Goal: Transaction & Acquisition: Purchase product/service

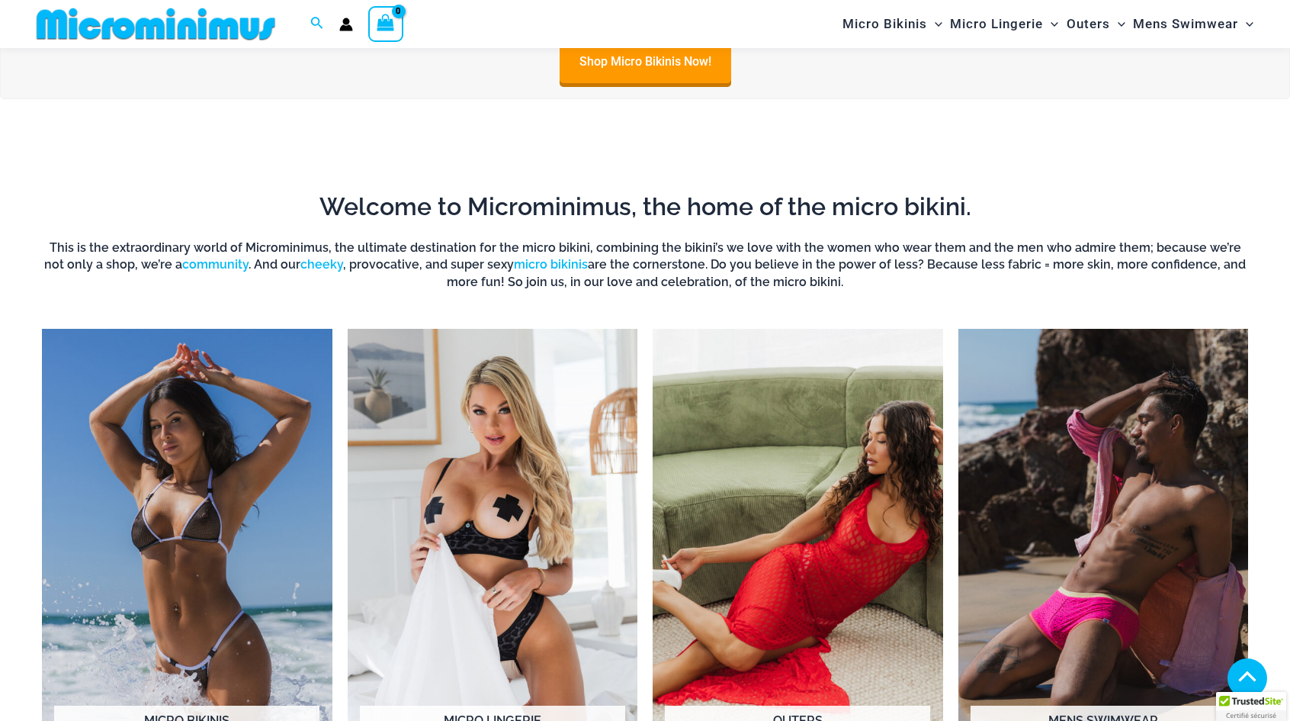
scroll to position [1206, 0]
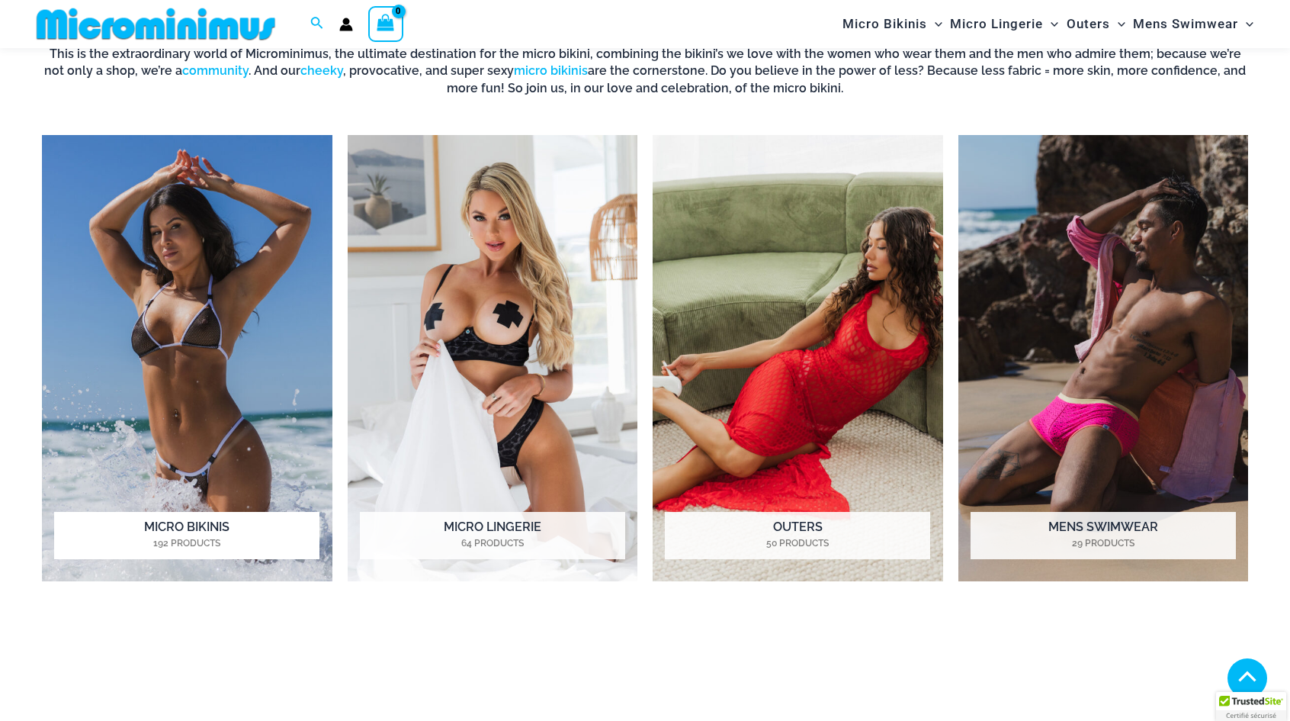
click at [183, 528] on h2 "Micro Bikinis 192 Products" at bounding box center [186, 535] width 265 height 47
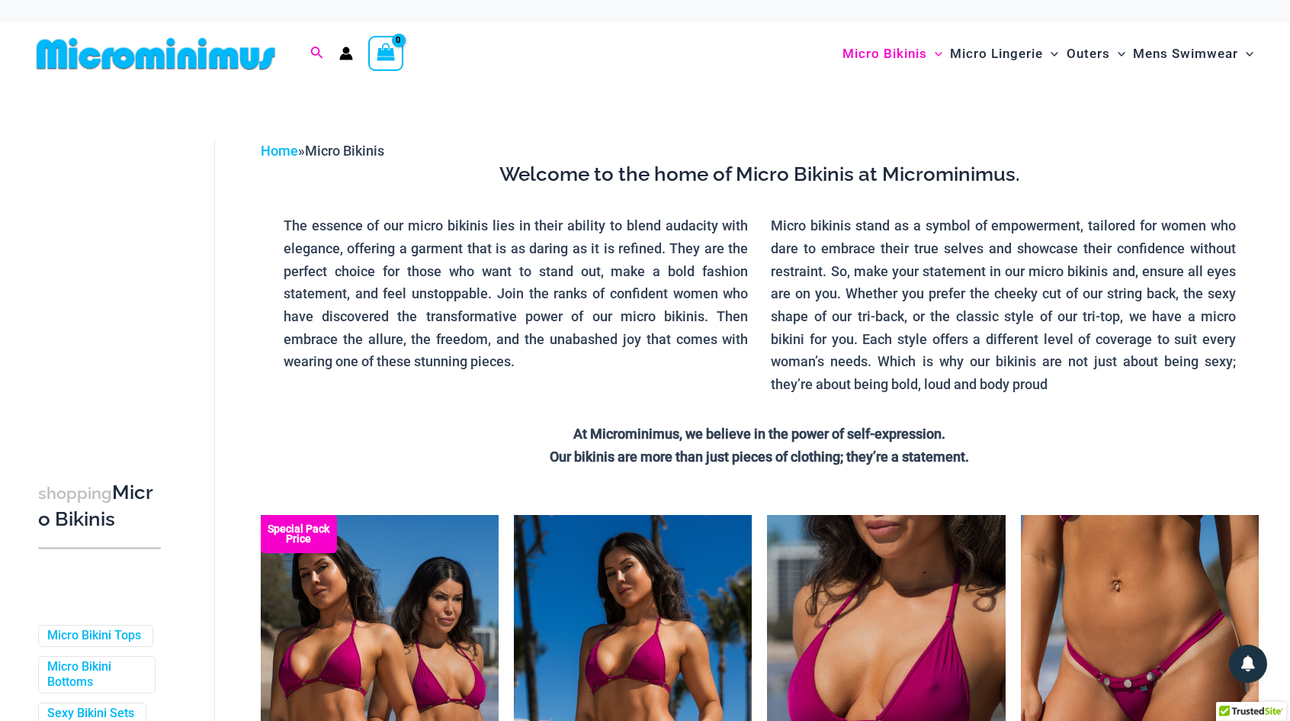
click at [316, 55] on icon "Search icon link" at bounding box center [316, 54] width 12 height 14
type input "****"
click button "Search" at bounding box center [0, 0] width 0 height 0
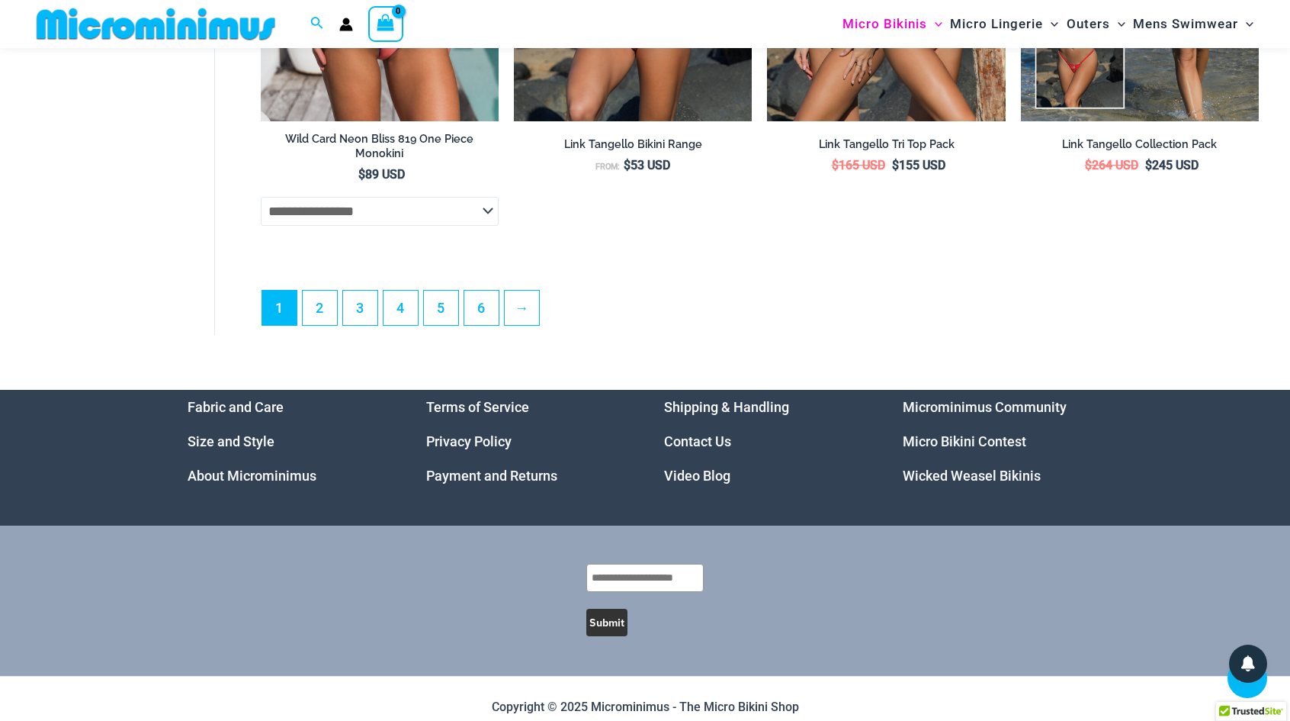
scroll to position [4328, 0]
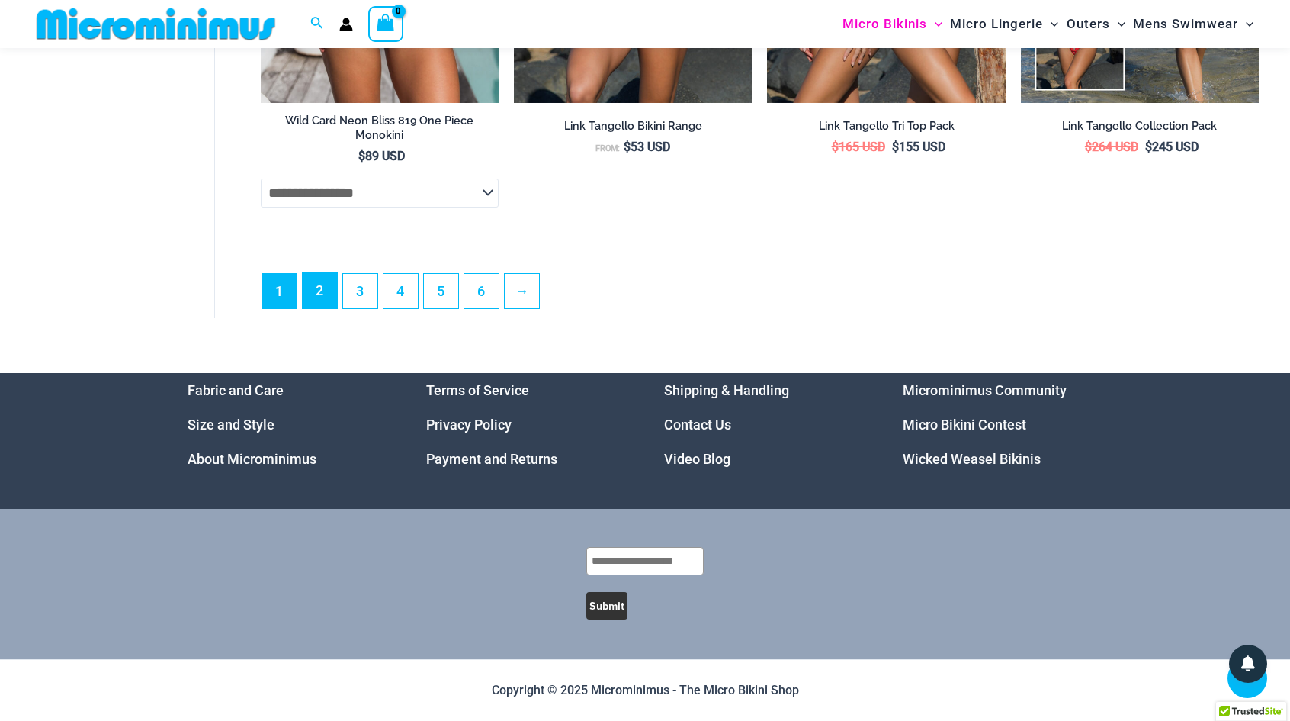
click at [329, 290] on link "2" at bounding box center [320, 290] width 34 height 36
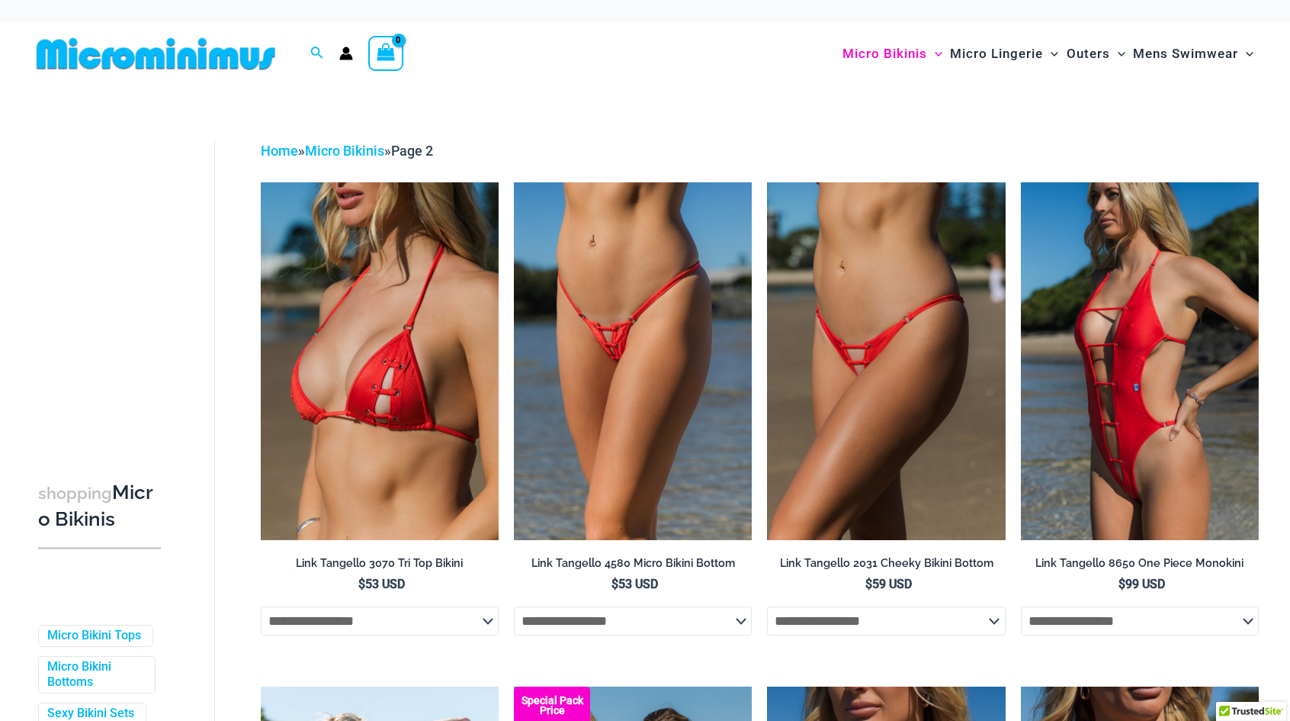
click at [216, 62] on img at bounding box center [156, 54] width 251 height 34
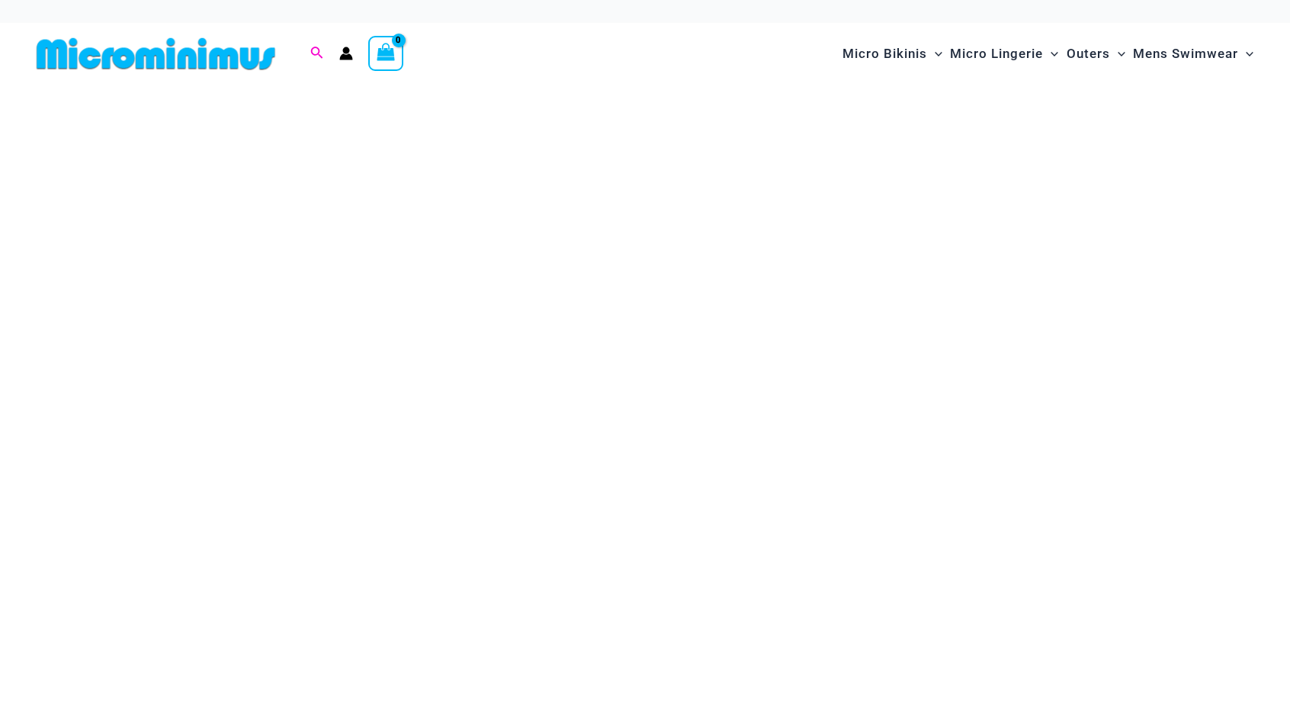
click at [314, 52] on icon "Search icon link" at bounding box center [316, 54] width 12 height 14
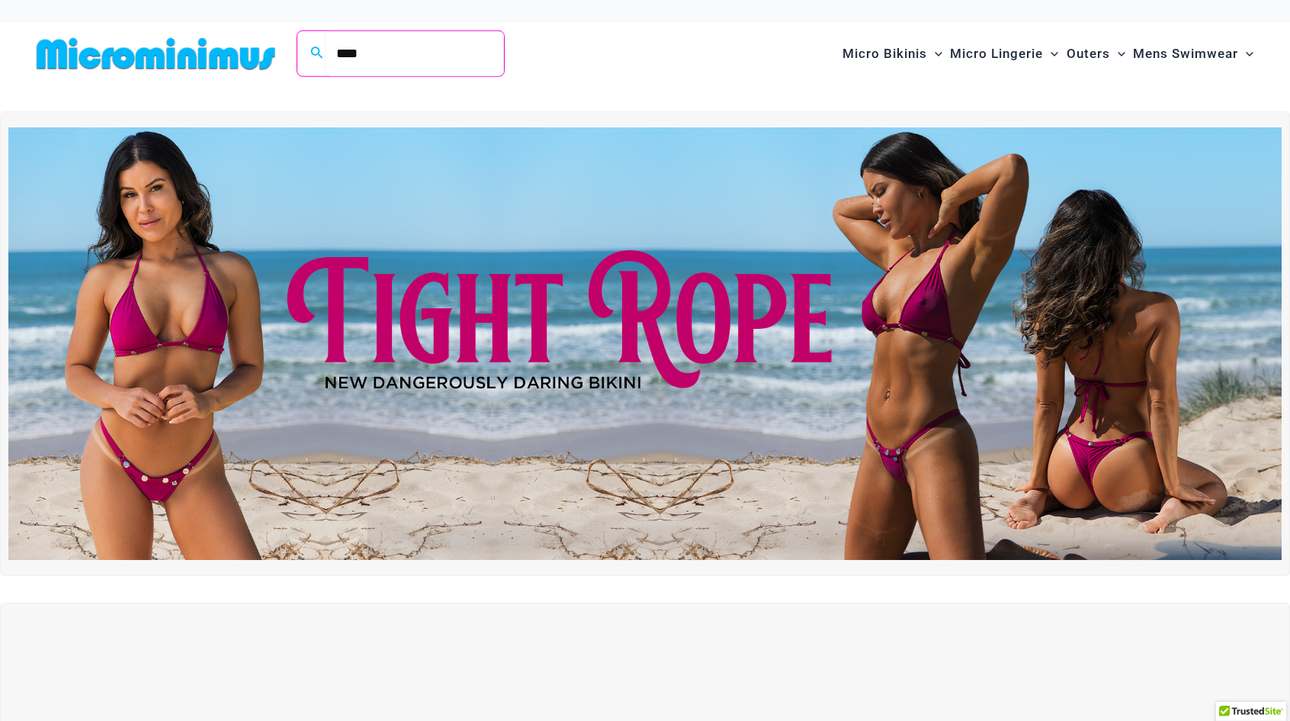
type input "****"
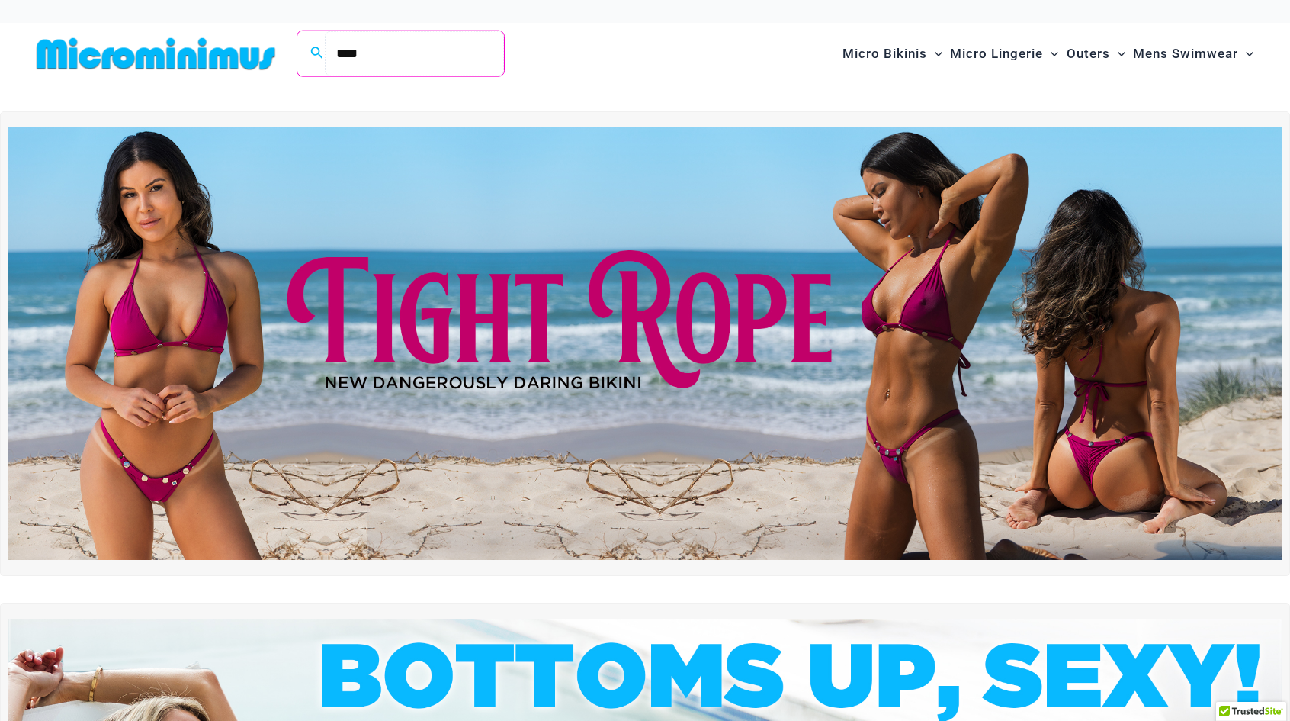
click button "Search" at bounding box center [0, 0] width 0 height 0
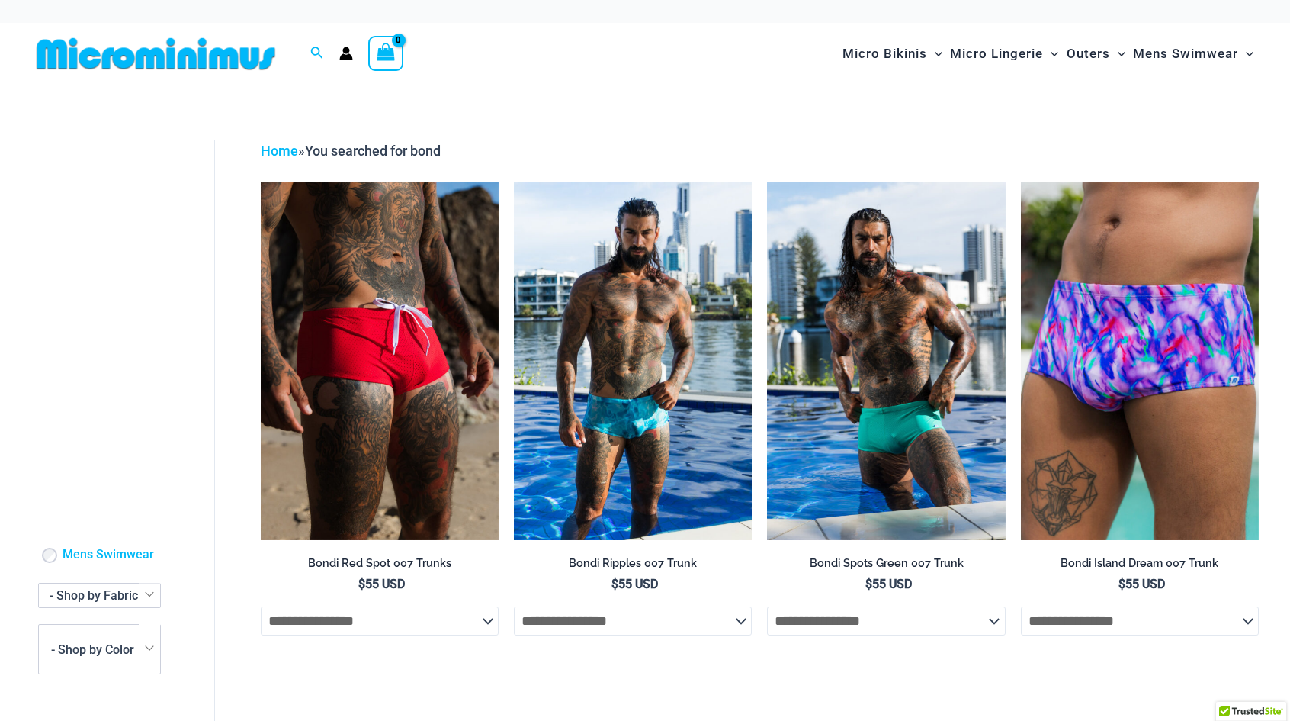
click at [304, 58] on div "Search for: **** Search Search" at bounding box center [317, 53] width 29 height 19
click at [316, 56] on icon "Search icon link" at bounding box center [316, 54] width 12 height 14
click at [400, 63] on input "****" at bounding box center [414, 53] width 179 height 45
click button "Search" at bounding box center [0, 0] width 0 height 0
click at [354, 58] on div at bounding box center [346, 54] width 29 height 14
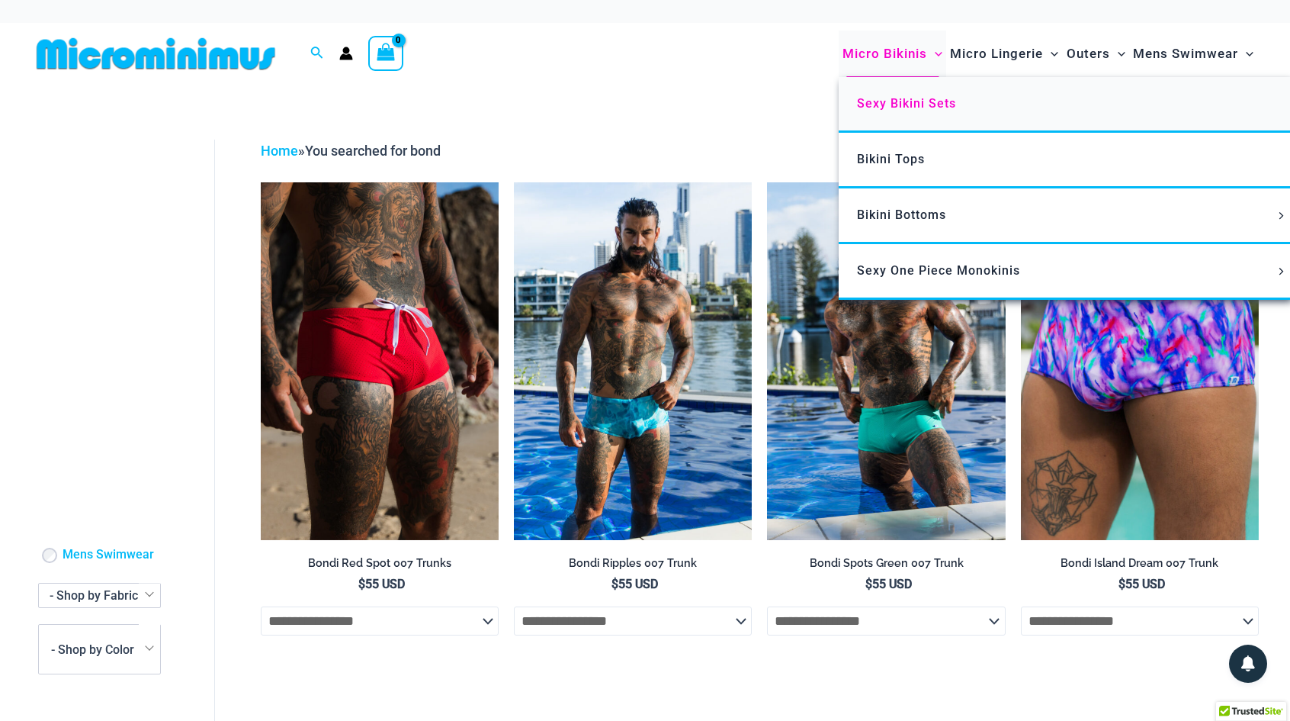
click at [929, 108] on span "Sexy Bikini Sets" at bounding box center [906, 103] width 99 height 14
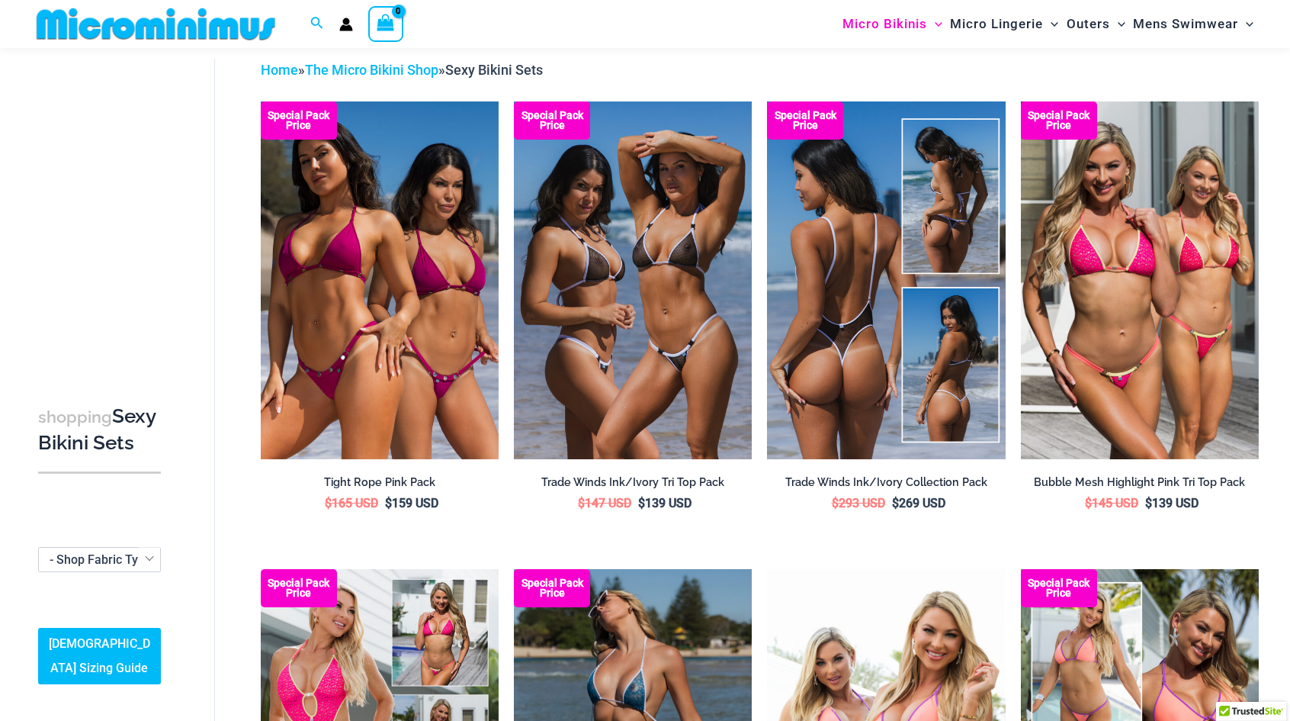
scroll to position [217, 0]
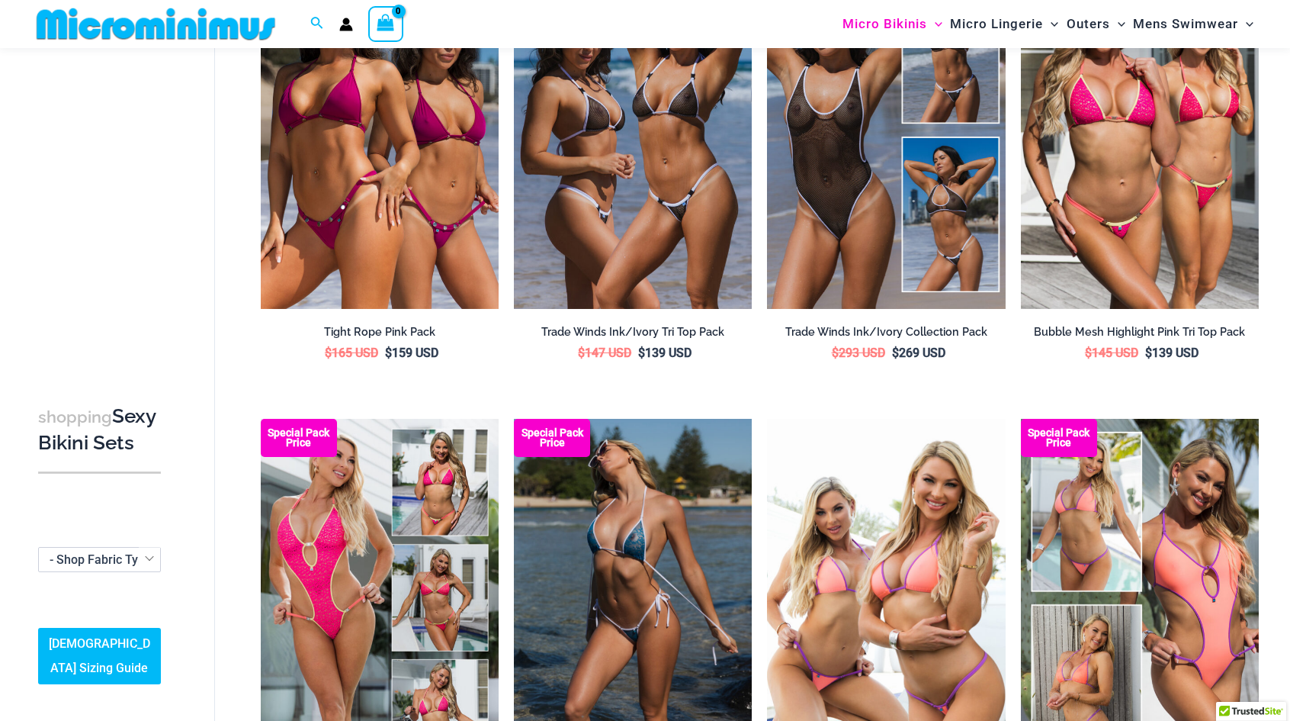
click at [96, 567] on span "- Shop Fabric Type" at bounding box center [101, 559] width 102 height 14
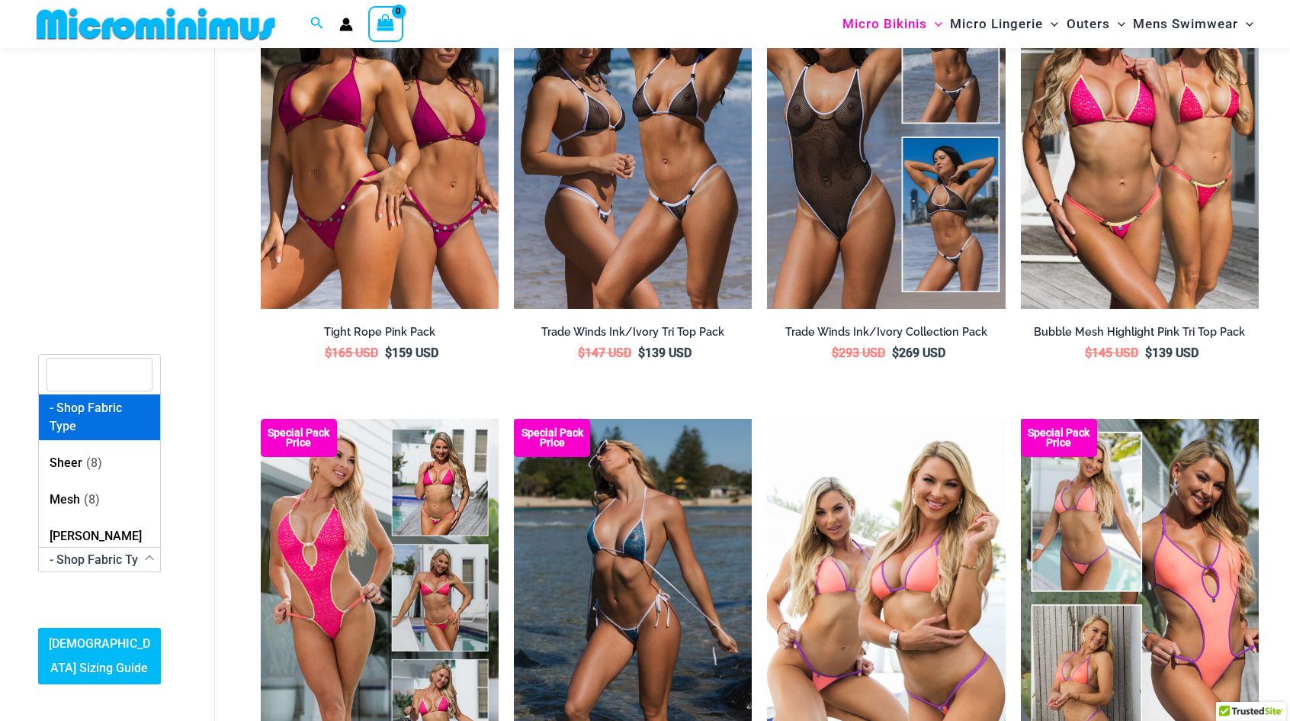
click at [96, 567] on span "- Shop Fabric Type" at bounding box center [101, 559] width 102 height 14
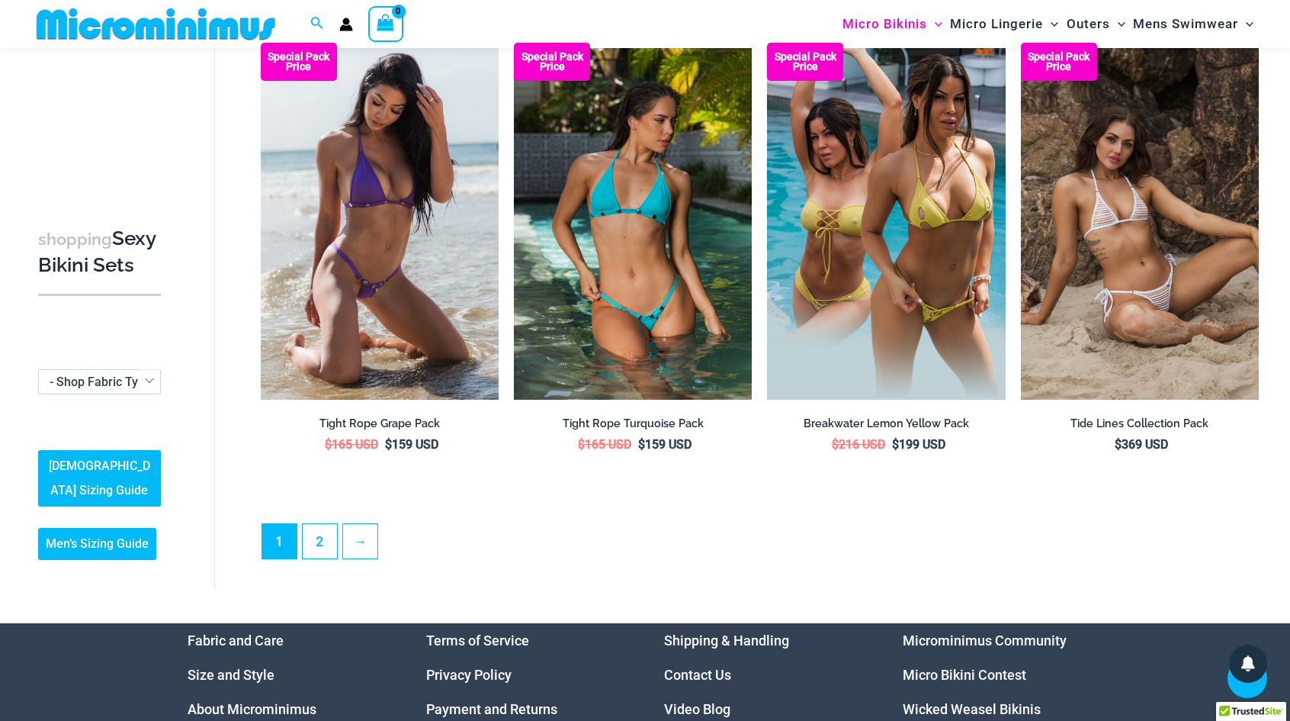
scroll to position [3420, 0]
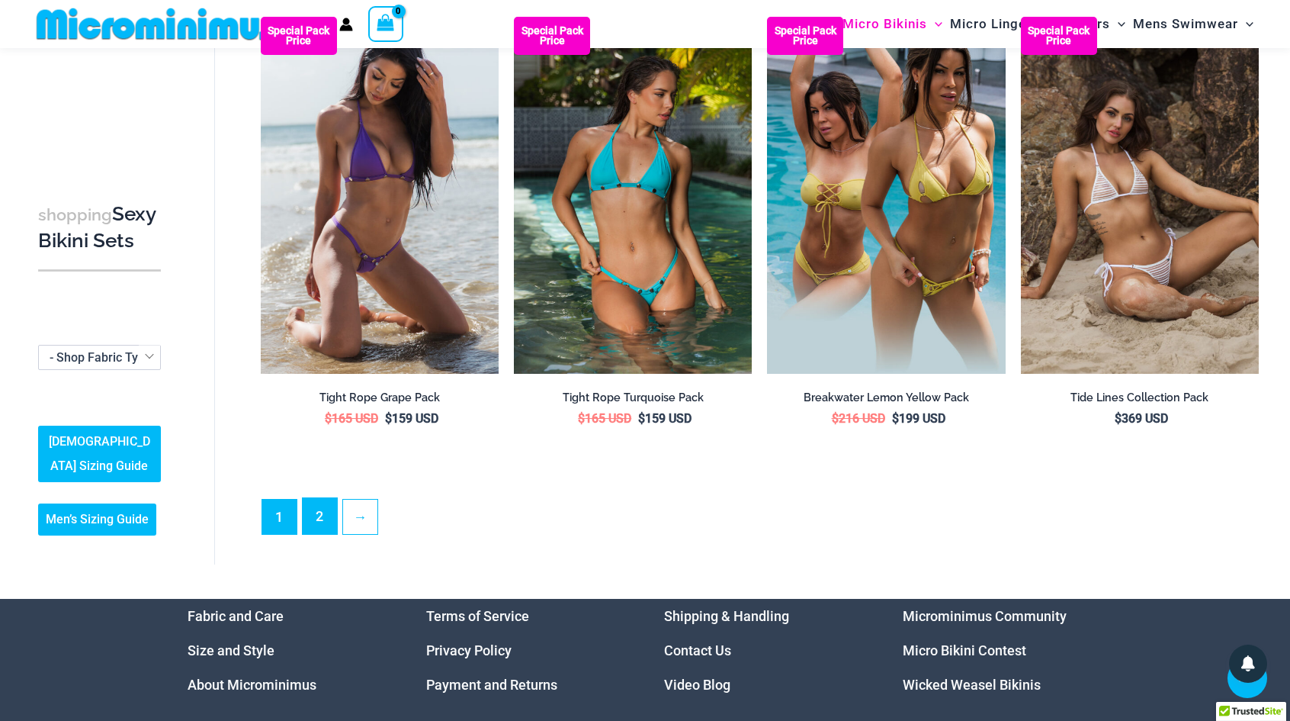
click at [318, 515] on link "2" at bounding box center [320, 516] width 34 height 36
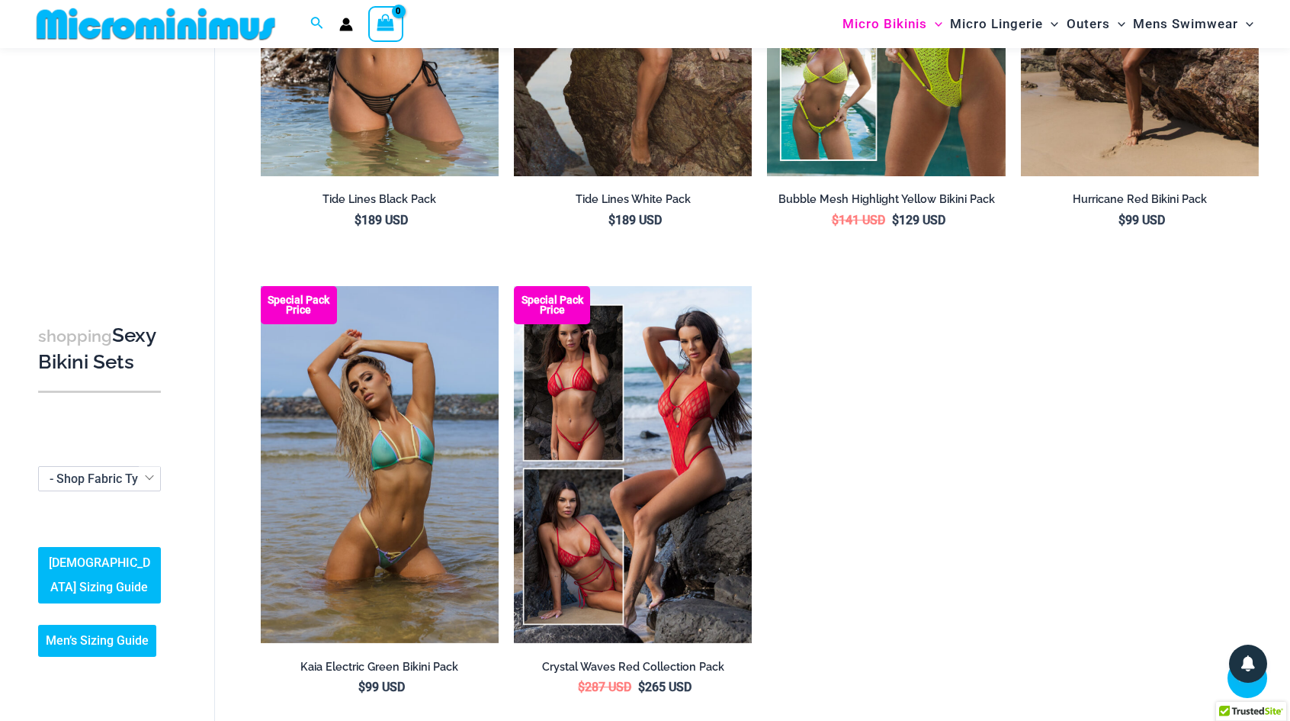
scroll to position [141, 0]
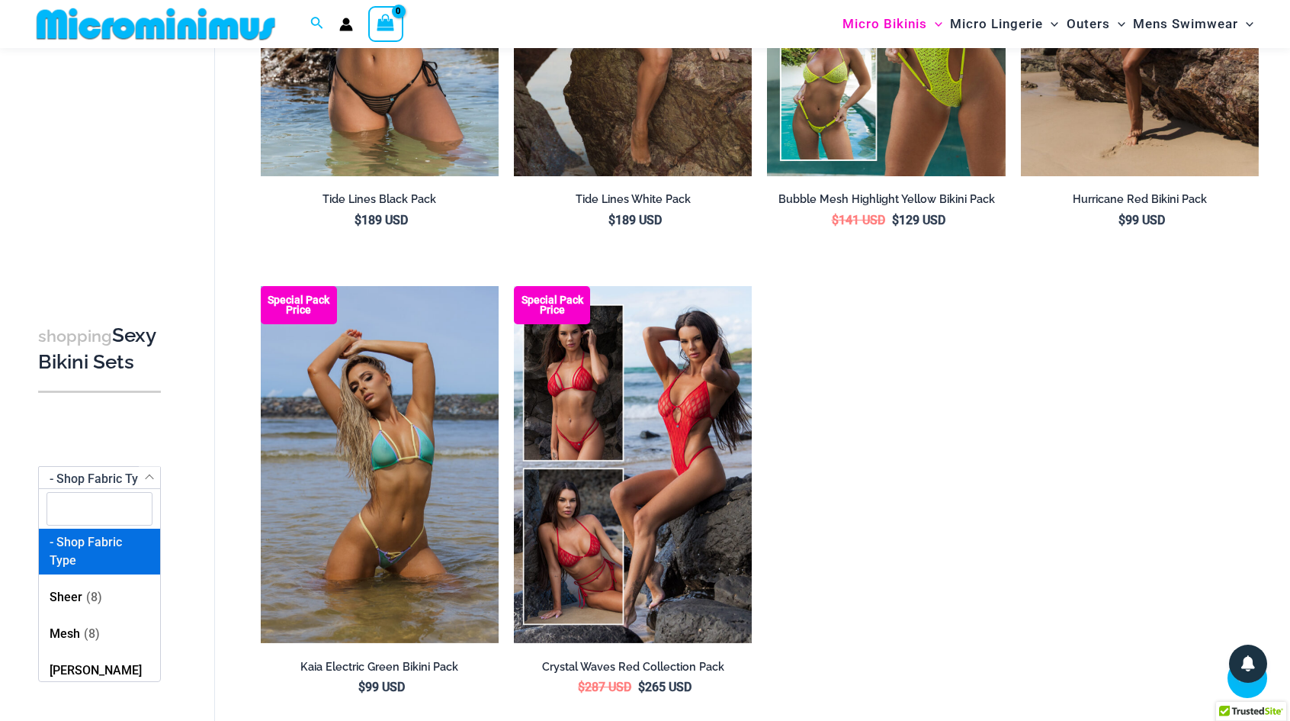
click at [140, 466] on span at bounding box center [149, 477] width 21 height 22
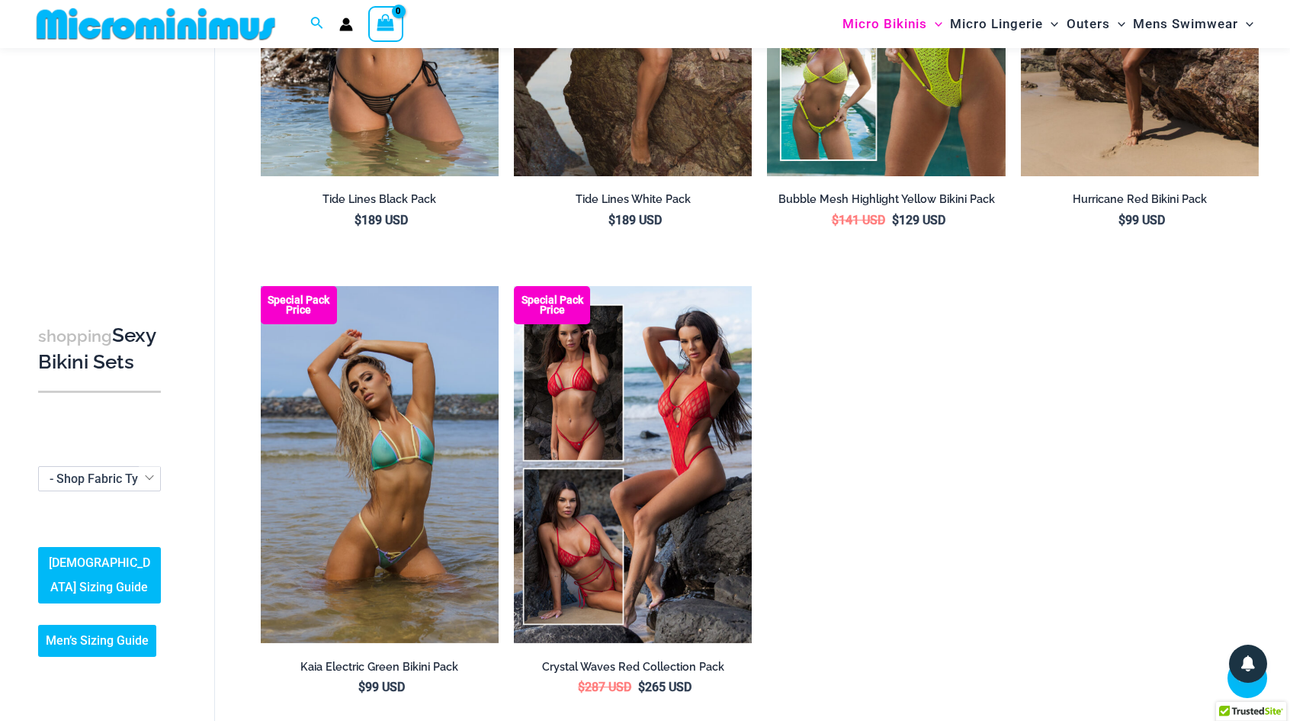
click at [140, 466] on span at bounding box center [149, 477] width 21 height 22
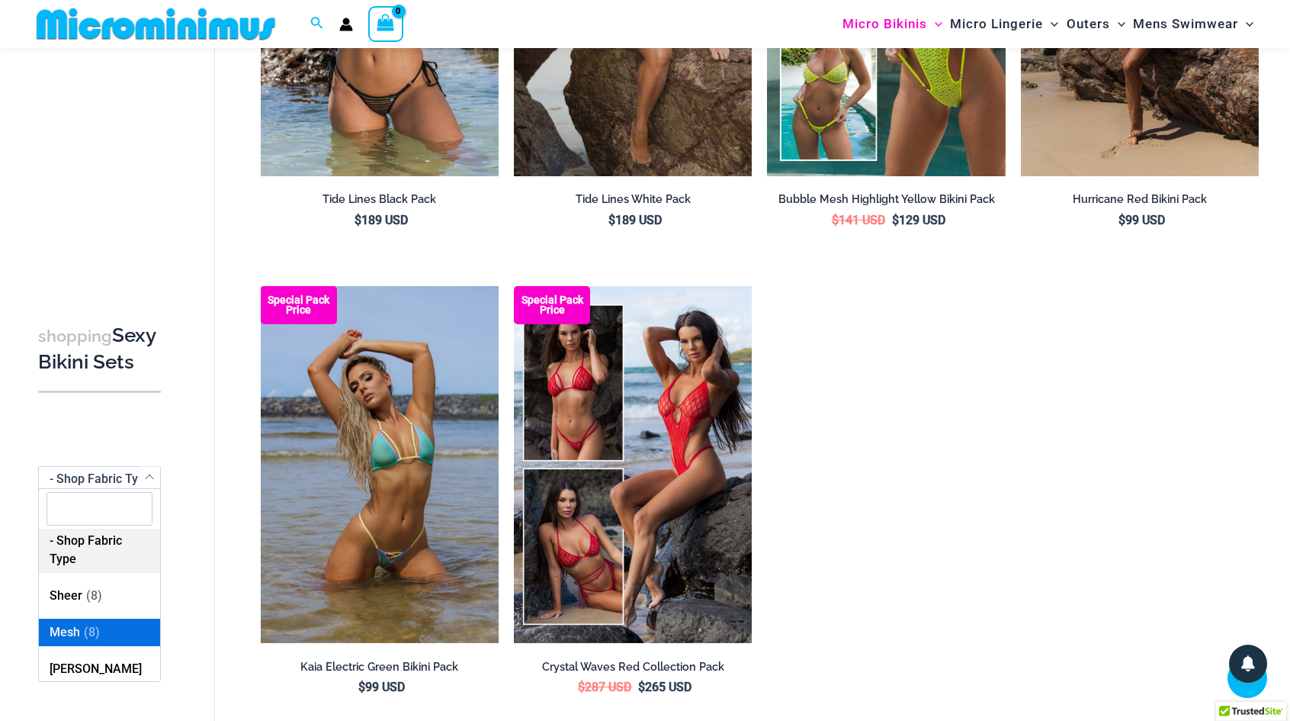
scroll to position [3, 0]
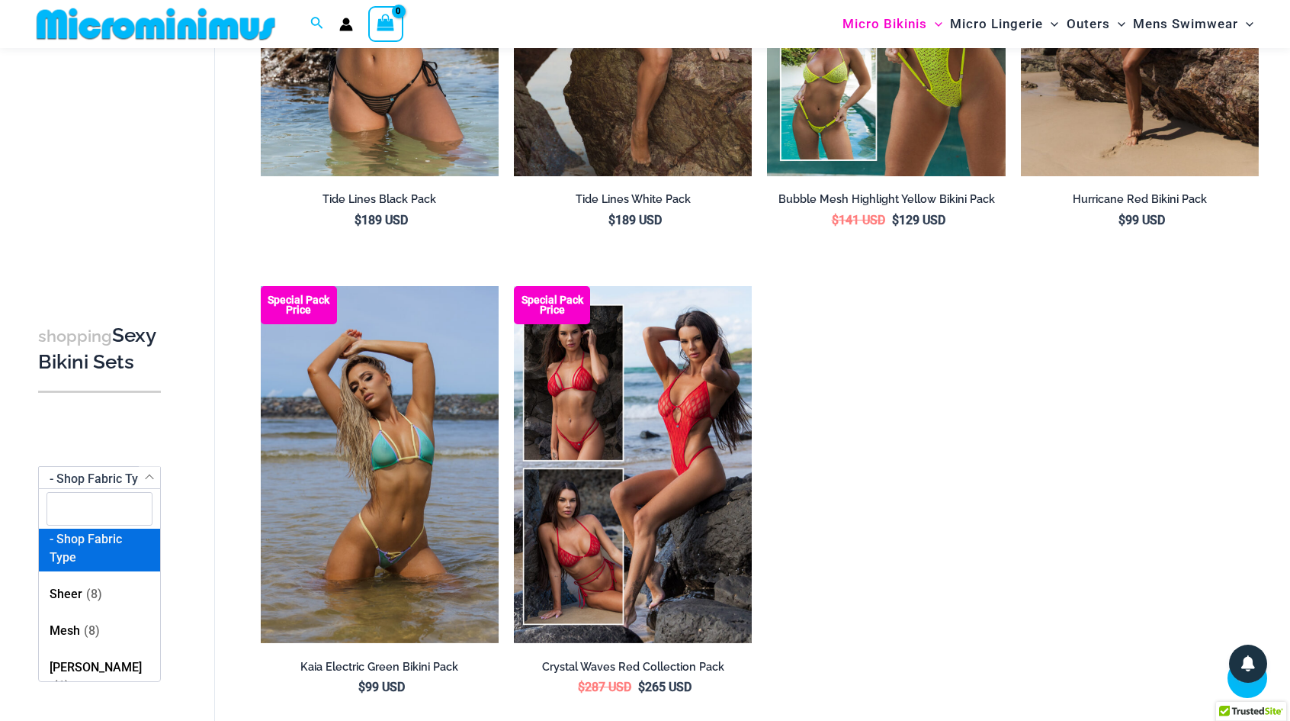
click at [120, 493] on input "search" at bounding box center [100, 510] width 106 height 34
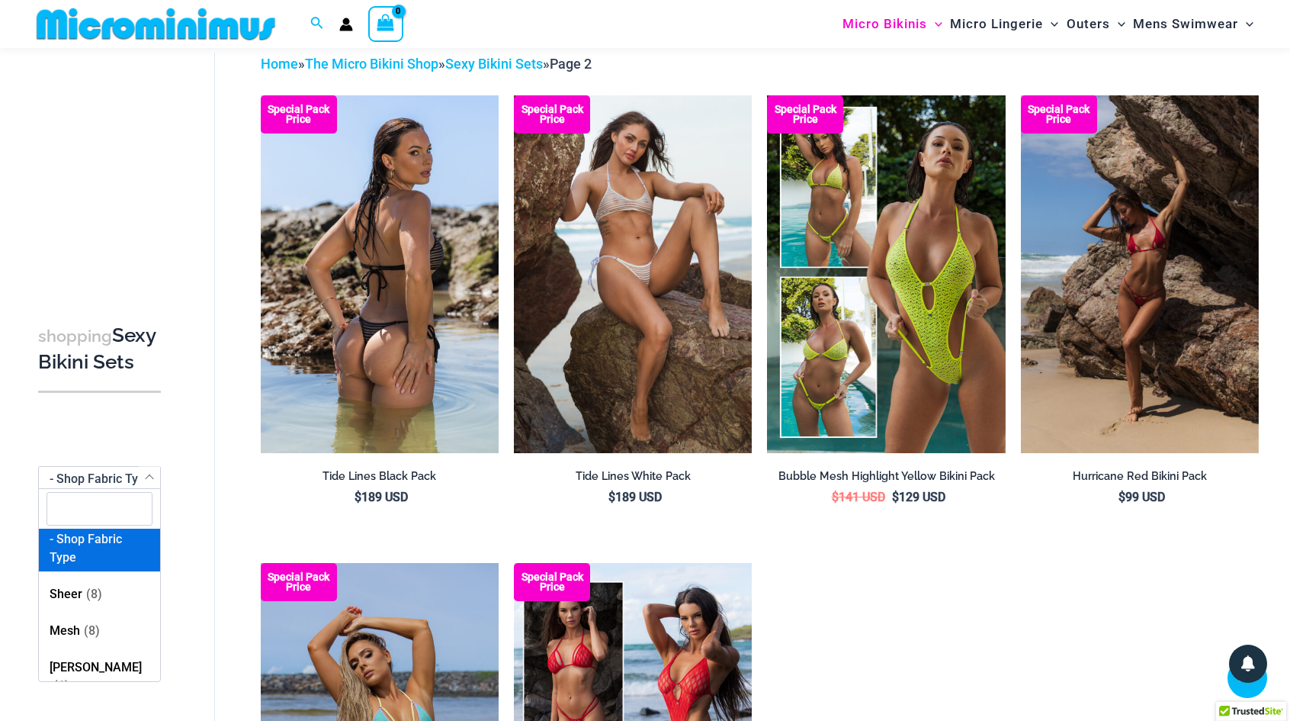
scroll to position [0, 0]
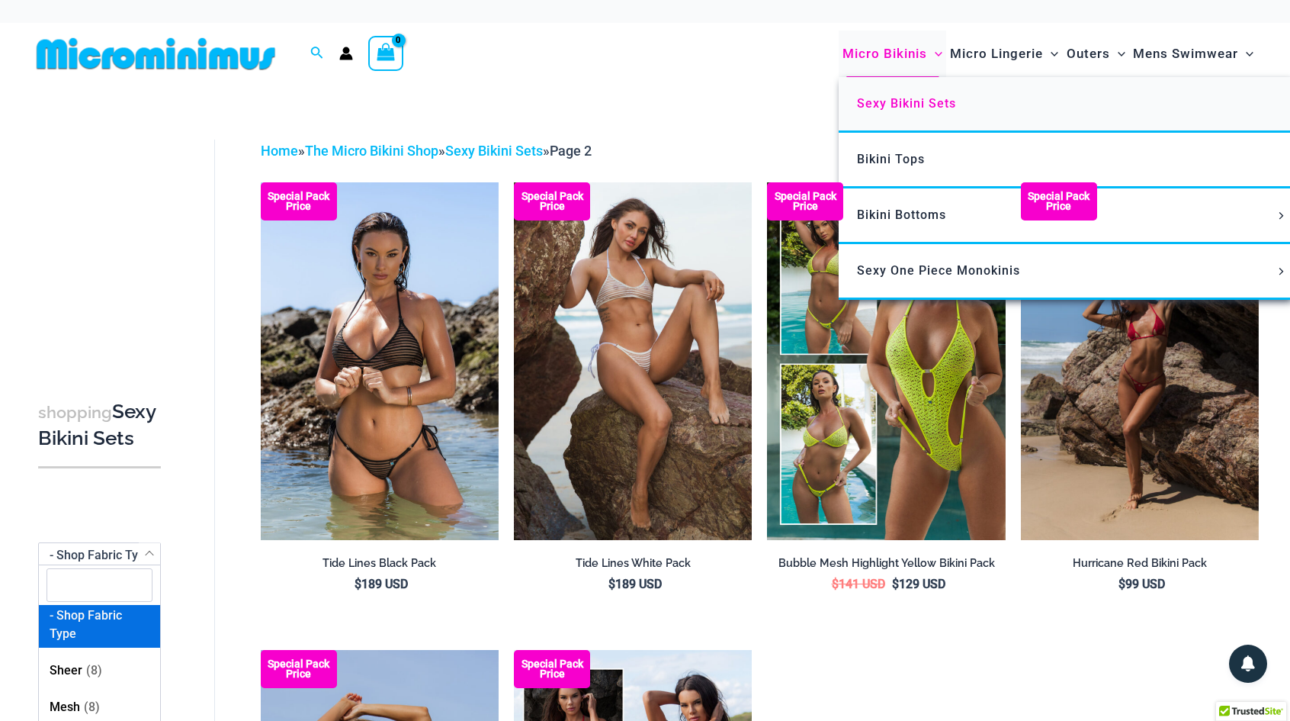
click at [932, 114] on link "Sexy Bikini Sets" at bounding box center [1066, 105] width 454 height 56
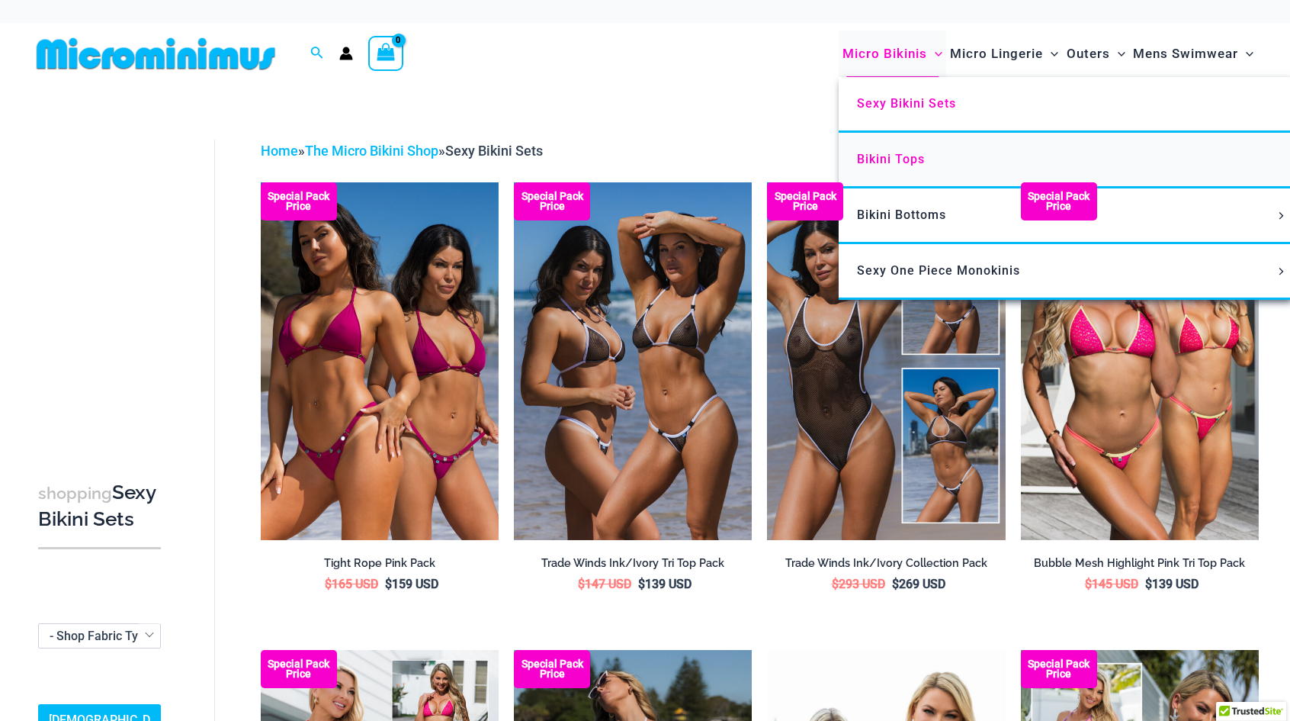
click at [906, 161] on span "Bikini Tops" at bounding box center [891, 159] width 68 height 14
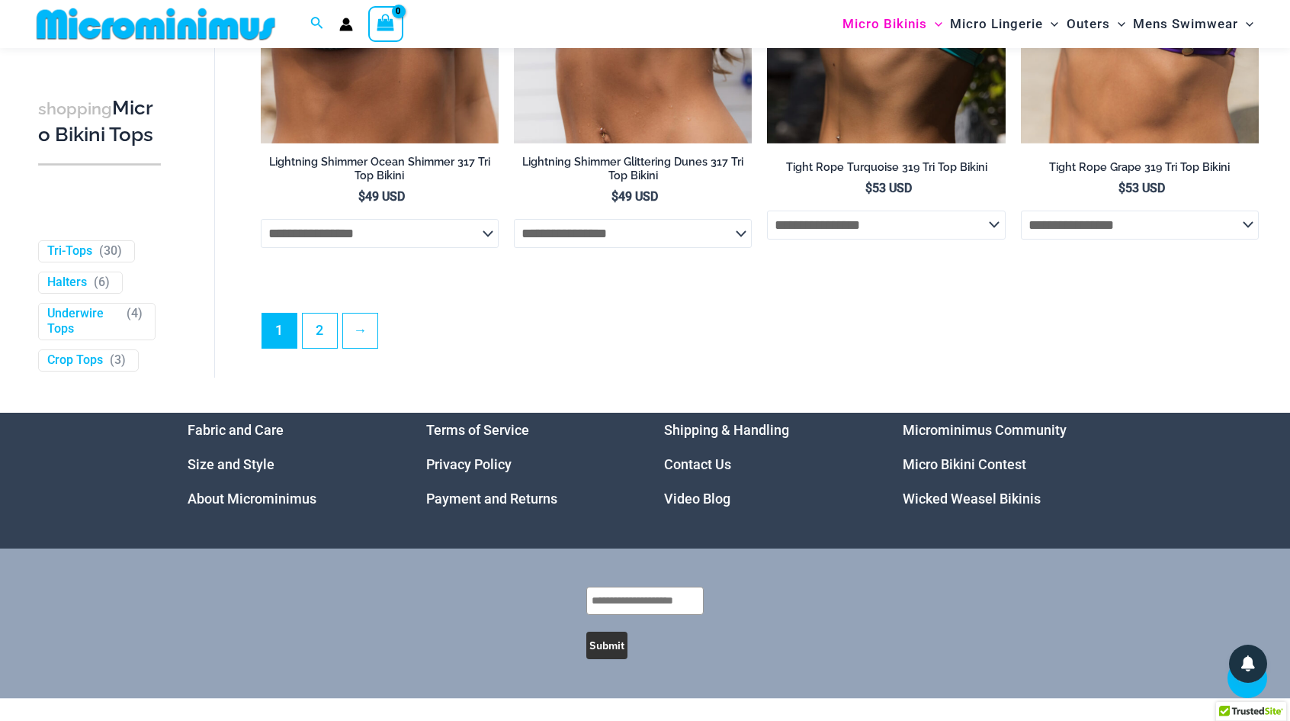
scroll to position [4421, 0]
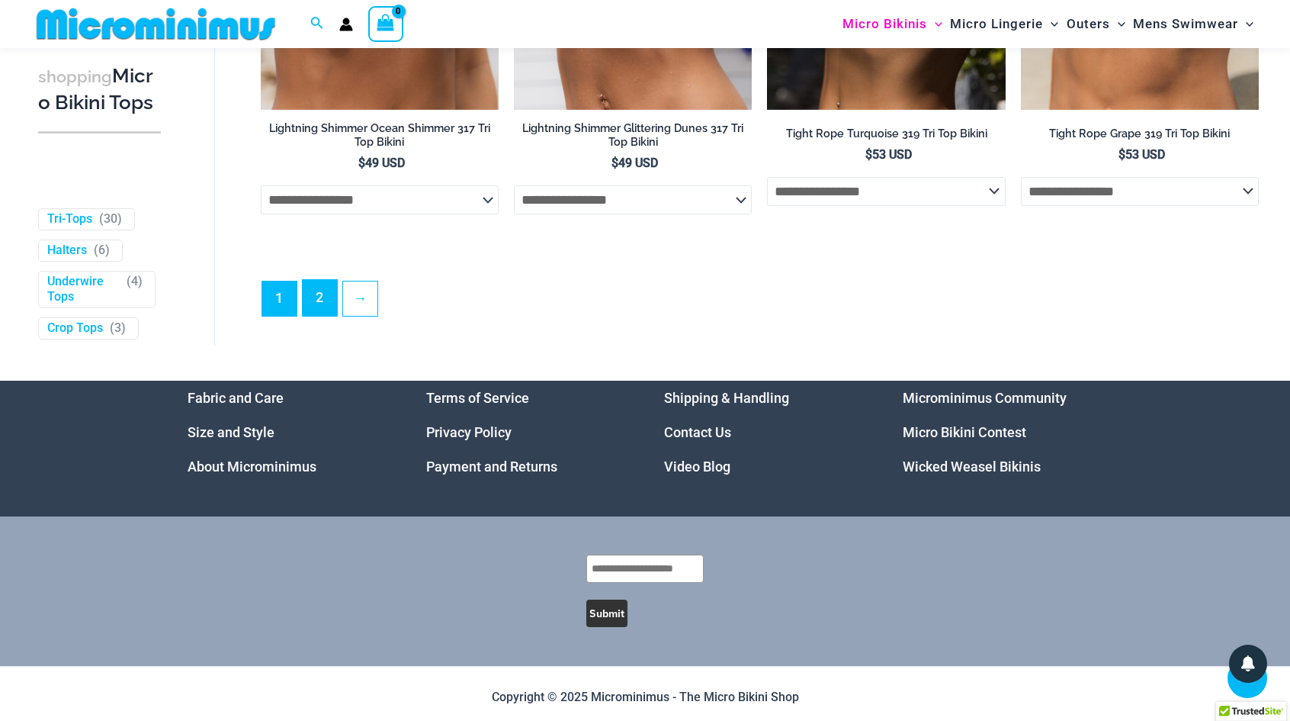
click at [316, 307] on link "2" at bounding box center [320, 298] width 34 height 36
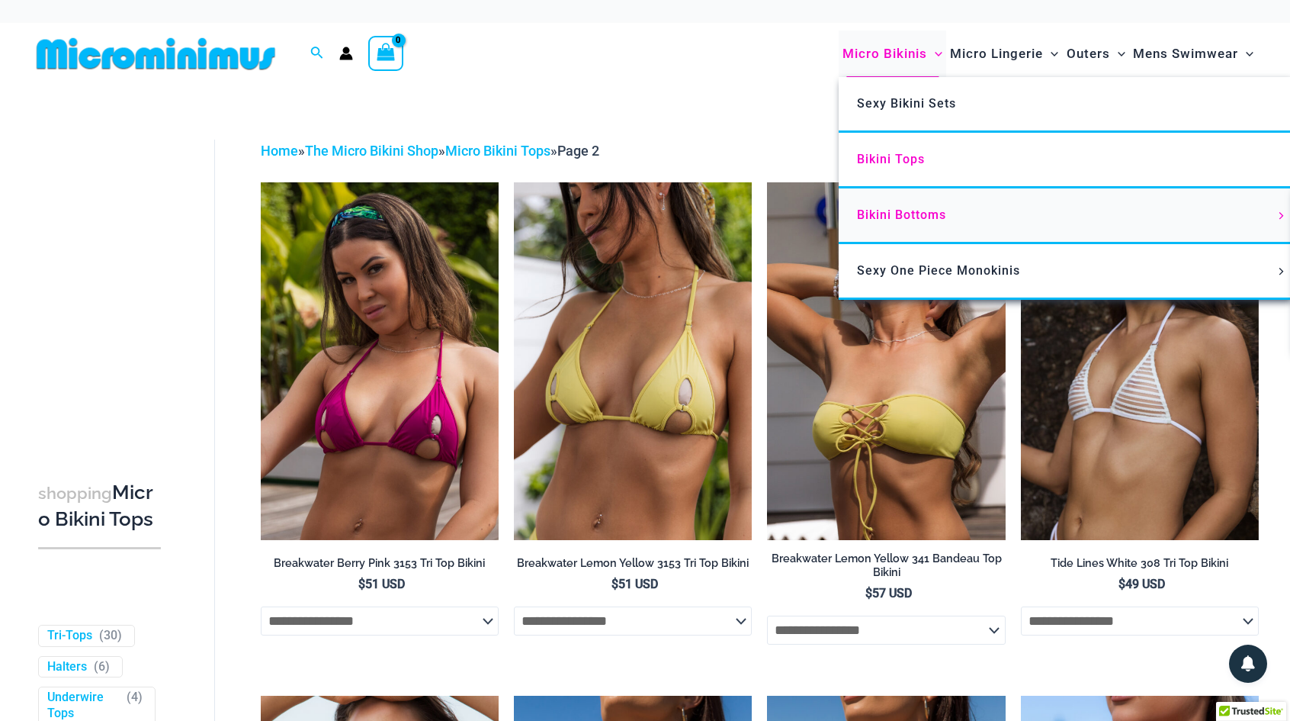
click at [905, 217] on span "Bikini Bottoms" at bounding box center [901, 214] width 89 height 14
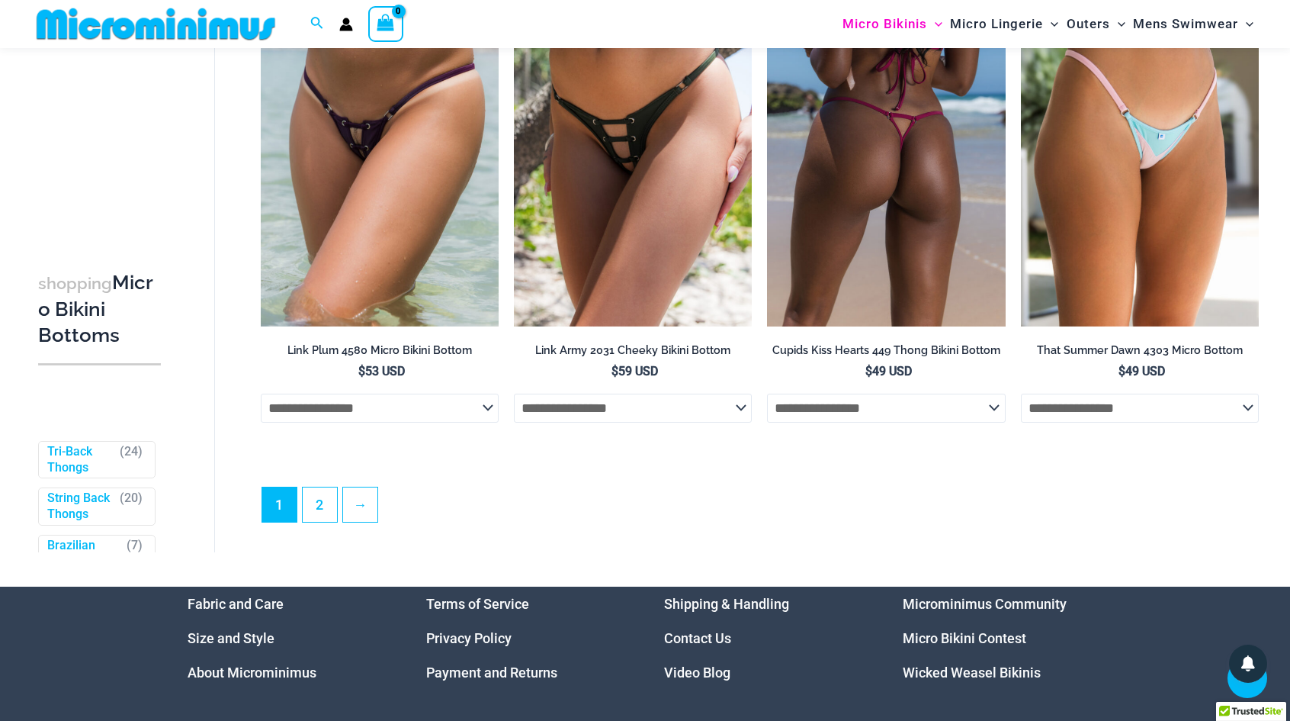
scroll to position [4487, 0]
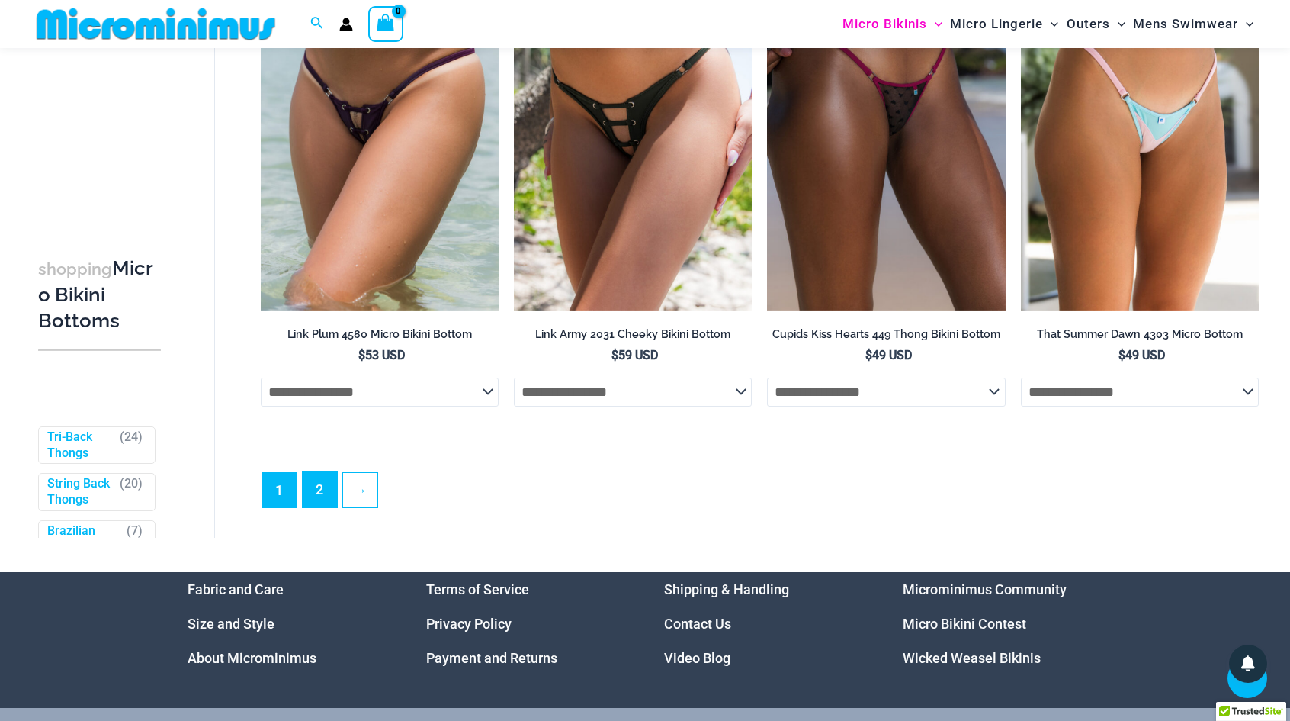
click at [327, 502] on link "2" at bounding box center [320, 489] width 34 height 36
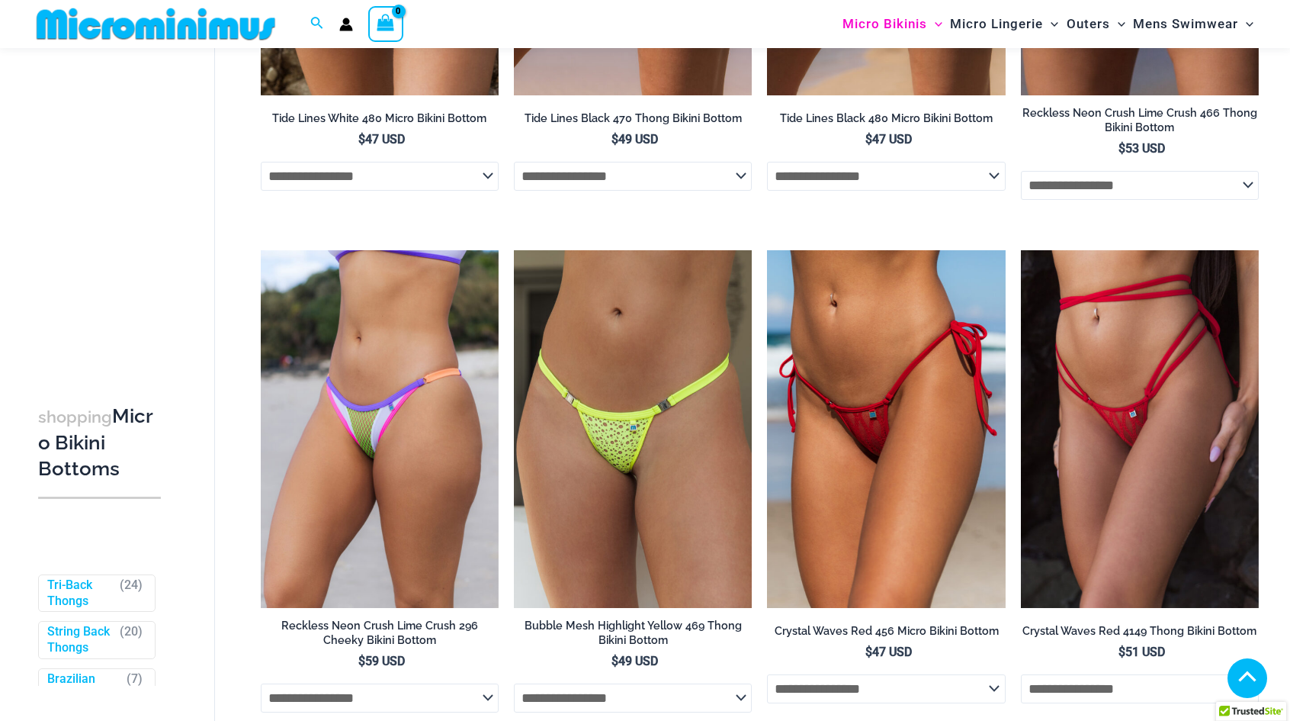
scroll to position [2480, 0]
